Goal: Check status: Check status

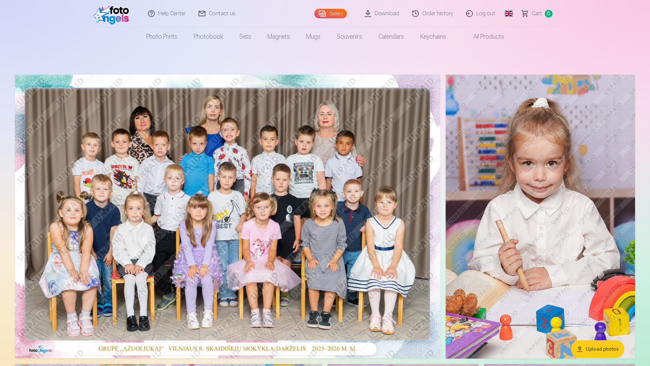
click at [434, 12] on link "Order history" at bounding box center [433, 13] width 54 height 27
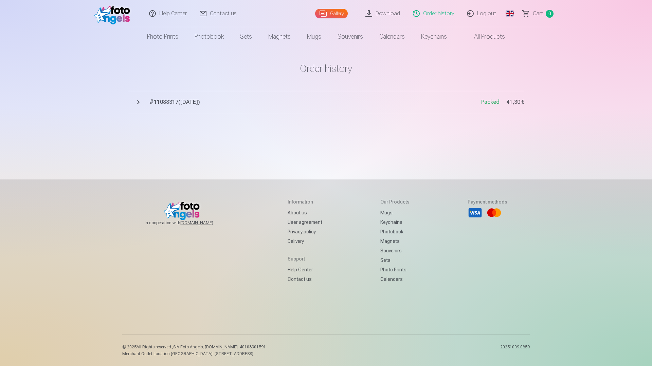
click at [139, 103] on button "# 11088317 ( [DATE] ) Packed 41,30 €" at bounding box center [326, 102] width 396 height 22
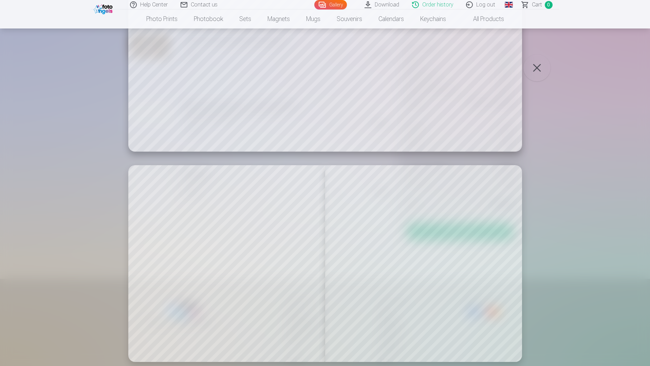
scroll to position [63, 0]
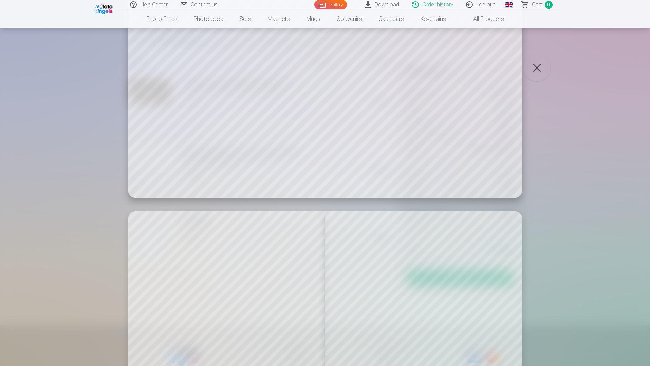
click at [430, 4] on link "Order history" at bounding box center [433, 5] width 54 height 10
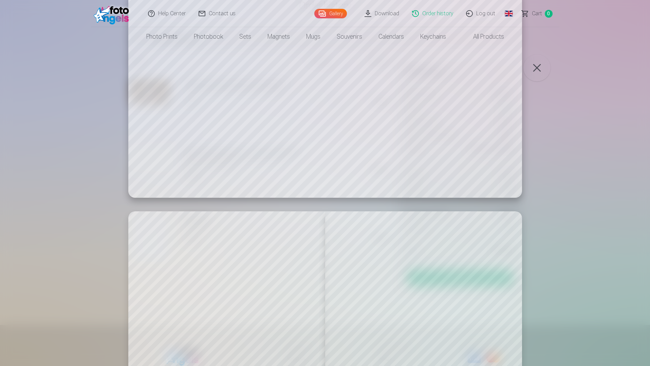
scroll to position [0, 0]
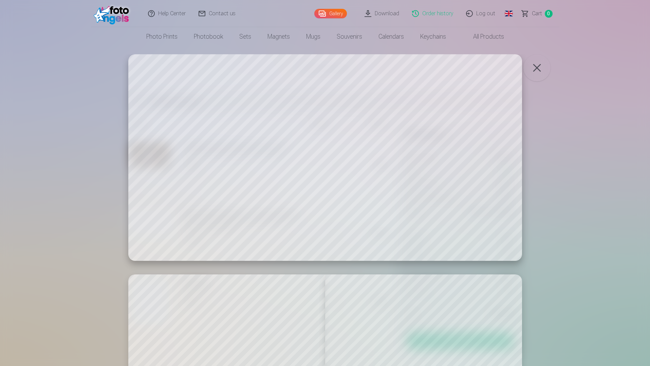
click at [433, 13] on link "Order history" at bounding box center [433, 13] width 54 height 27
click at [535, 64] on button "button" at bounding box center [536, 67] width 27 height 27
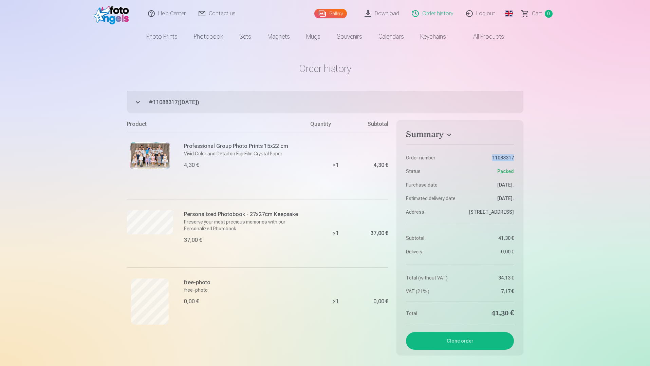
drag, startPoint x: 488, startPoint y: 156, endPoint x: 519, endPoint y: 156, distance: 30.9
click at [519, 156] on aside "Summary Order number 11088317 Status Packed Purchase date [DATE]. Estimated del…" at bounding box center [459, 237] width 127 height 235
copy dd "11088317"
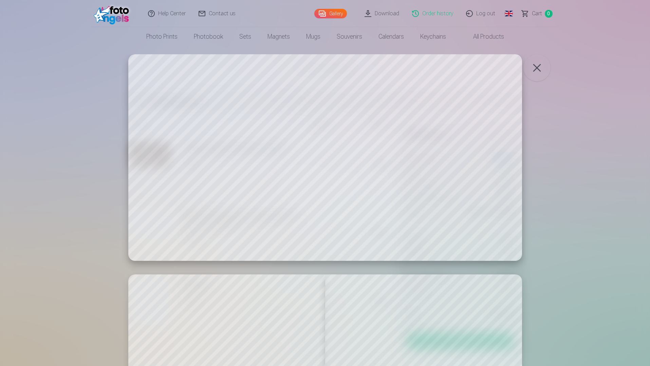
click at [537, 71] on button "button" at bounding box center [536, 67] width 27 height 27
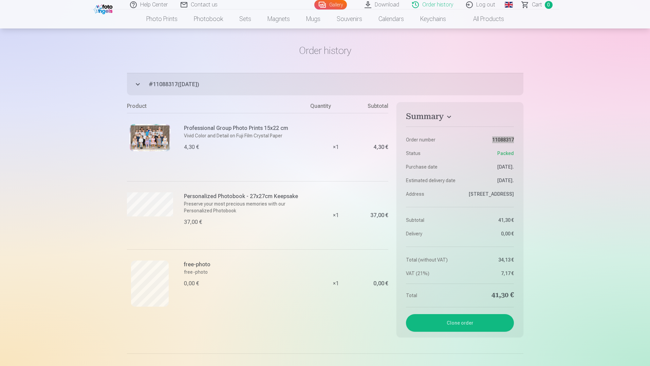
scroll to position [34, 0]
